Goal: Task Accomplishment & Management: Manage account settings

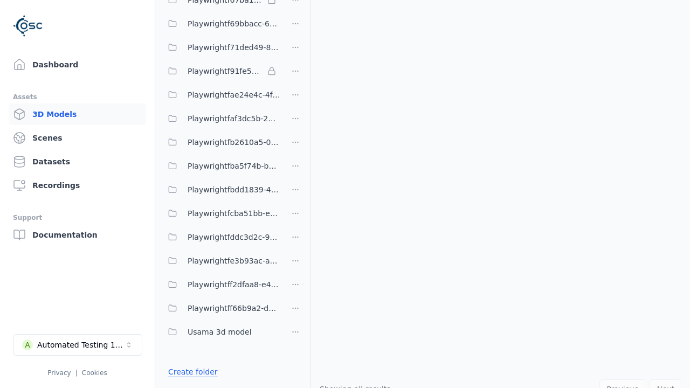
click at [193, 372] on link "Create folder" at bounding box center [193, 372] width 50 height 11
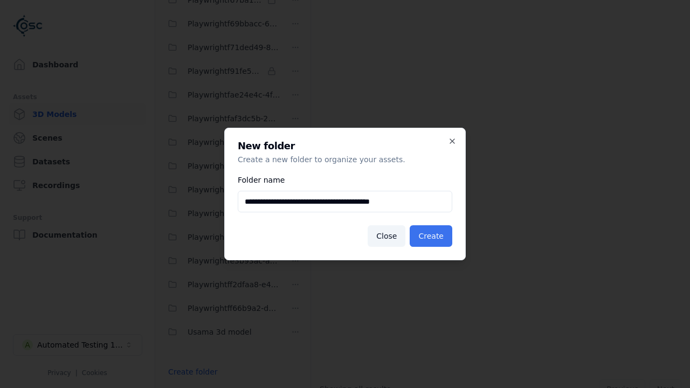
type input "**********"
click at [431, 236] on button "Create" at bounding box center [431, 236] width 43 height 22
